Goal: Information Seeking & Learning: Learn about a topic

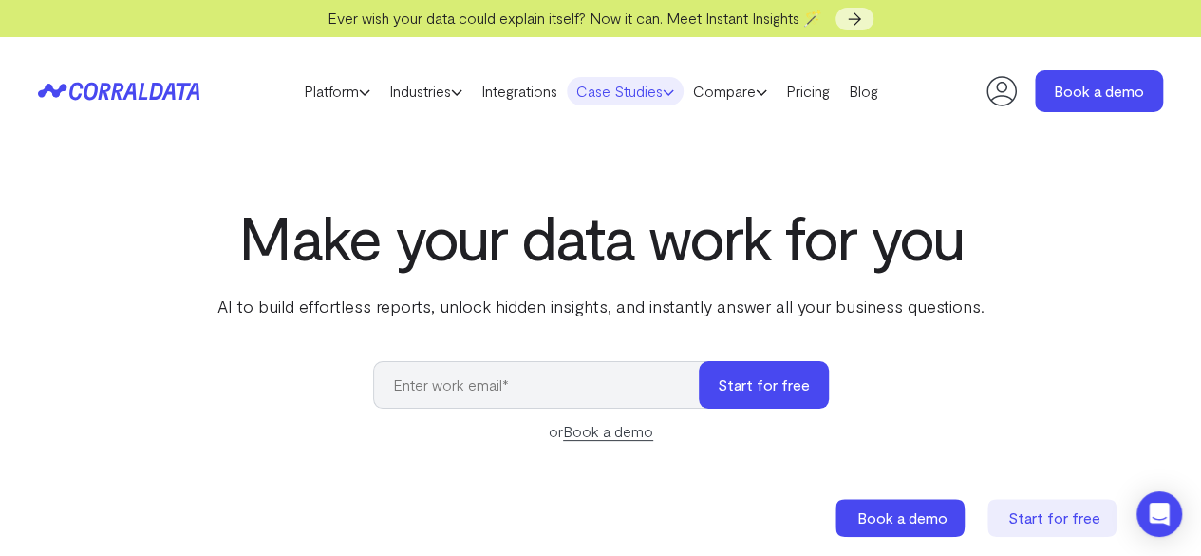
click at [663, 88] on link "Case Studies" at bounding box center [625, 91] width 117 height 28
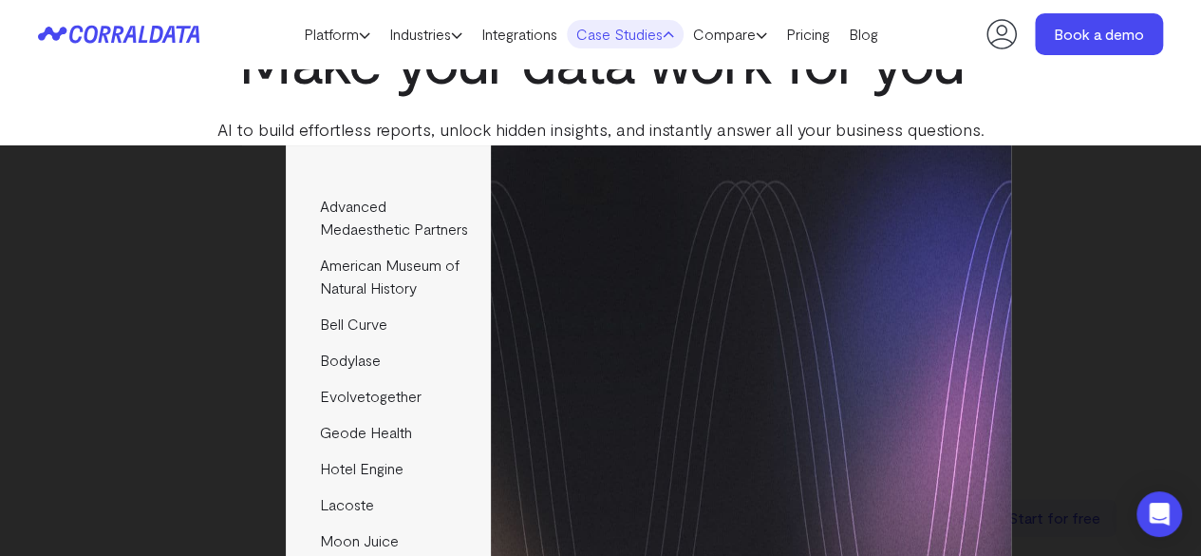
scroll to position [178, 0]
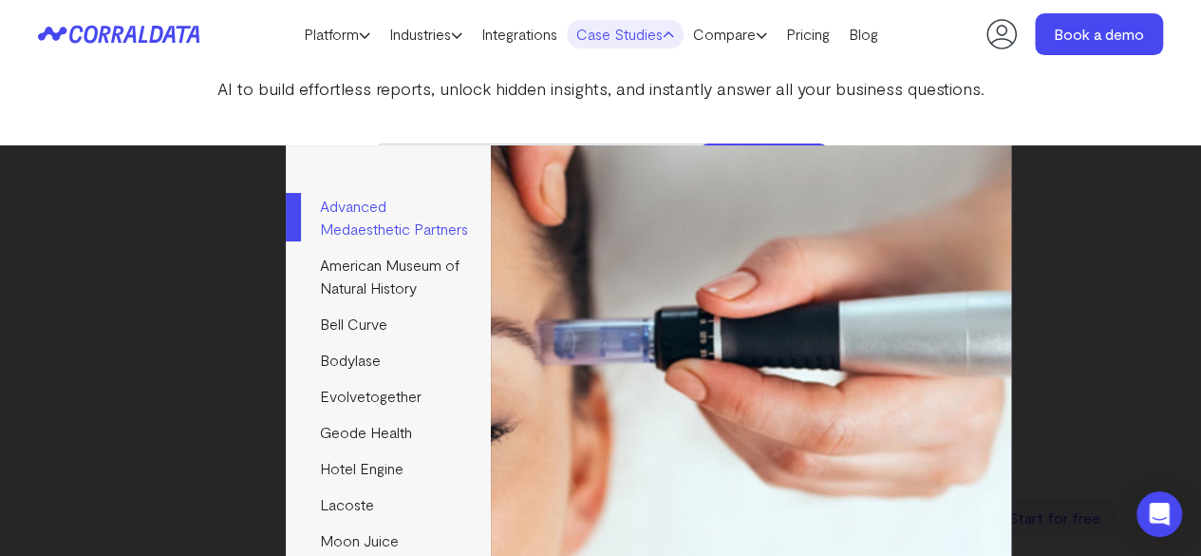
click at [368, 200] on link "Advanced Medaesthetic Partners" at bounding box center [388, 217] width 204 height 59
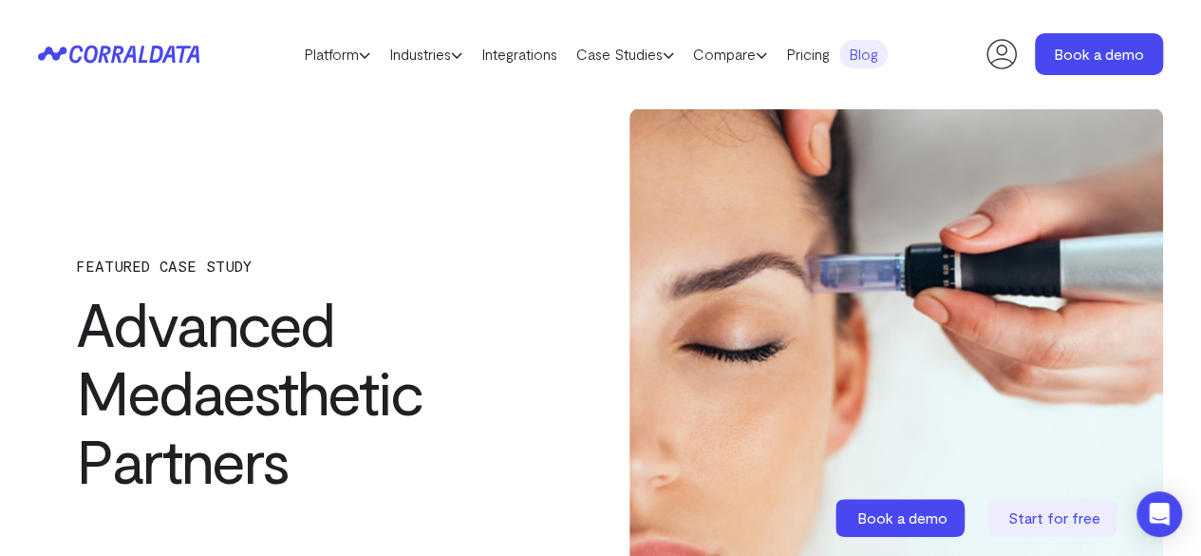
drag, startPoint x: 1206, startPoint y: 36, endPoint x: 1201, endPoint y: -41, distance: 77.1
